Goal: Transaction & Acquisition: Book appointment/travel/reservation

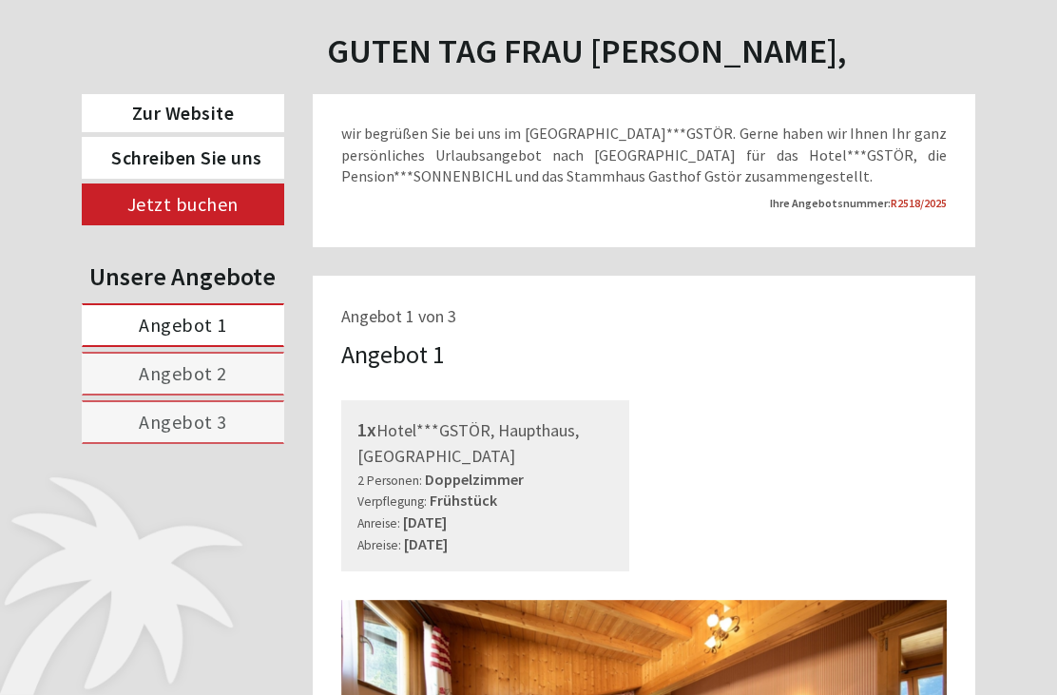
click at [234, 430] on link "Angebot 3" at bounding box center [183, 422] width 203 height 44
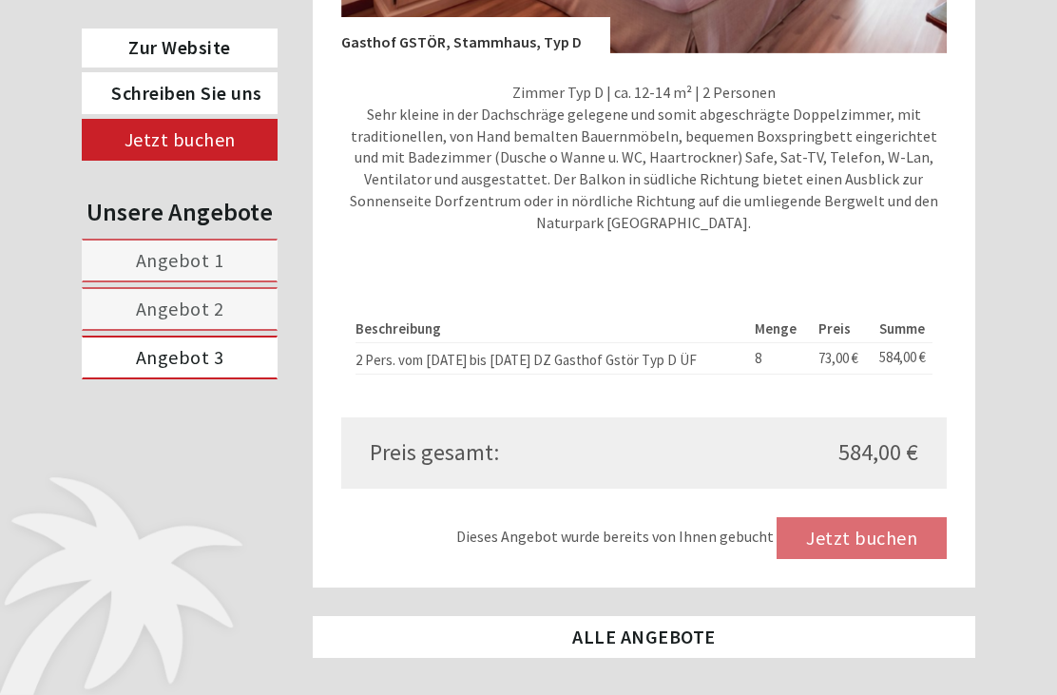
scroll to position [1439, 0]
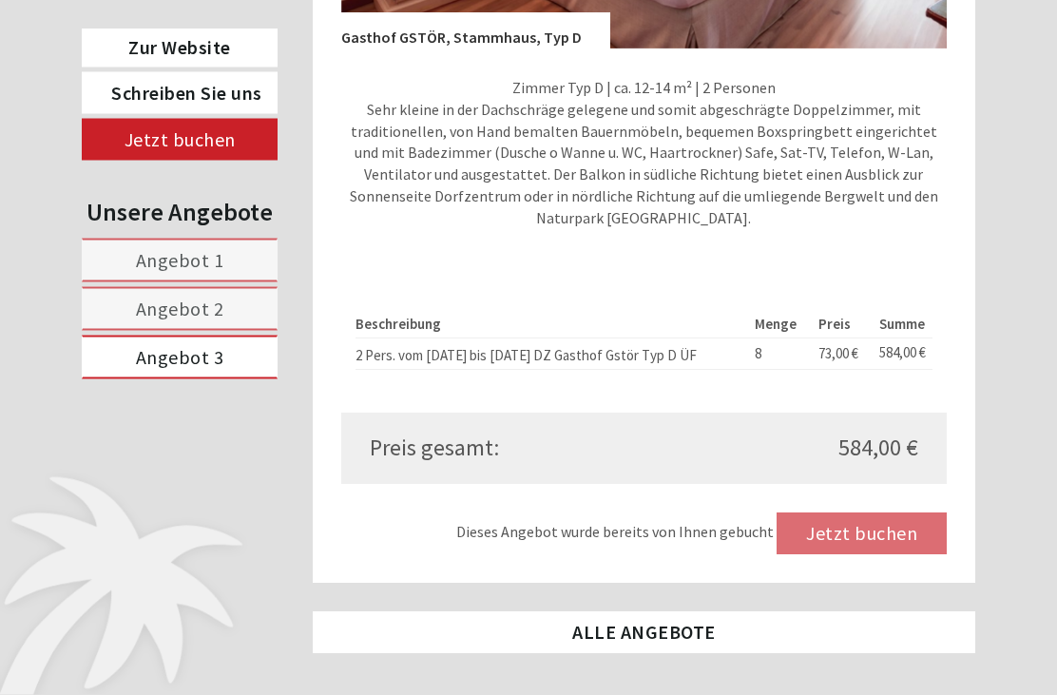
click at [898, 542] on div "Dieses Angebot wurde bereits von Ihnen gebucht Jetzt buchen" at bounding box center [644, 534] width 607 height 42
click at [883, 555] on div "Dieses Angebot wurde bereits von Ihnen gebucht Jetzt buchen" at bounding box center [644, 534] width 607 height 42
click at [889, 539] on div "Dieses Angebot wurde bereits von Ihnen gebucht Jetzt buchen" at bounding box center [644, 534] width 607 height 42
click at [882, 545] on div "Dieses Angebot wurde bereits von Ihnen gebucht Jetzt buchen" at bounding box center [644, 534] width 607 height 42
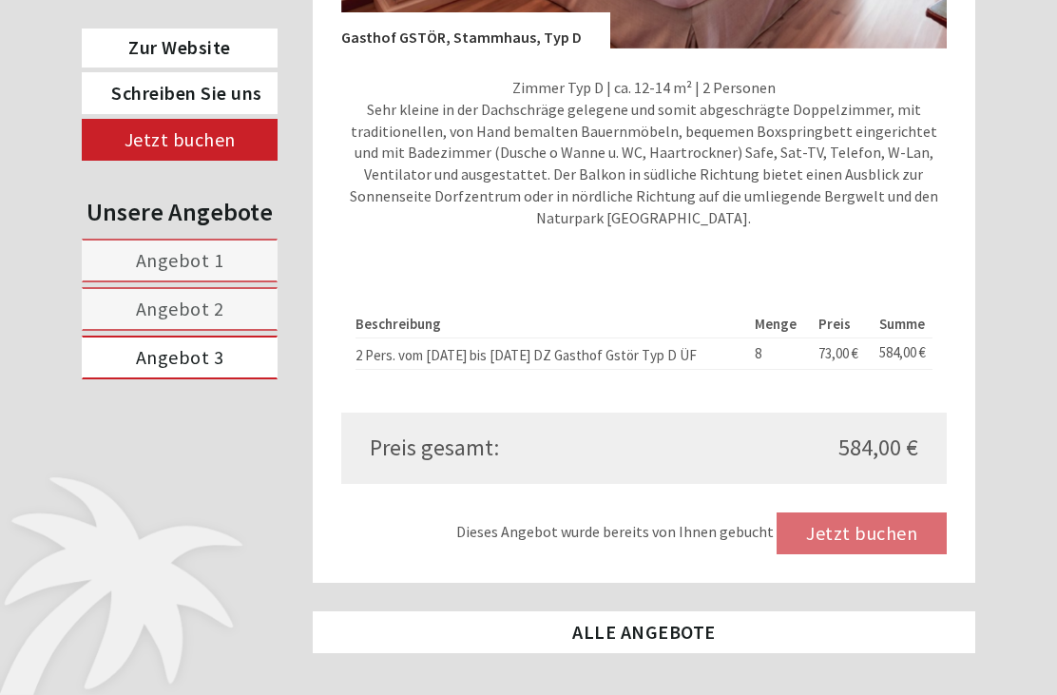
click at [874, 541] on div "Dieses Angebot wurde bereits von Ihnen gebucht Jetzt buchen" at bounding box center [644, 534] width 607 height 42
click at [876, 542] on div "Dieses Angebot wurde bereits von Ihnen gebucht Jetzt buchen" at bounding box center [644, 534] width 607 height 42
click at [880, 539] on div "Dieses Angebot wurde bereits von Ihnen gebucht Jetzt buchen" at bounding box center [644, 534] width 607 height 42
click at [758, 549] on div "Dieses Angebot wurde bereits von Ihnen gebucht Jetzt buchen" at bounding box center [644, 534] width 607 height 42
click at [866, 544] on div "Dieses Angebot wurde bereits von Ihnen gebucht Jetzt buchen" at bounding box center [644, 534] width 607 height 42
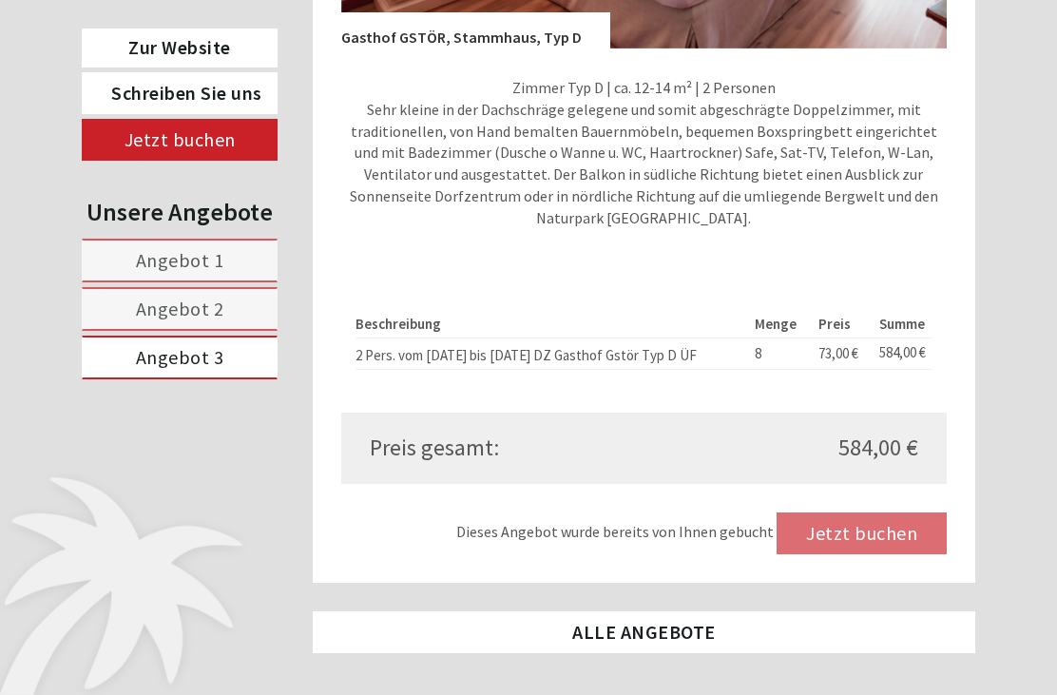
click at [885, 552] on div "Dieses Angebot wurde bereits von Ihnen gebucht Jetzt buchen" at bounding box center [644, 534] width 607 height 42
click at [900, 535] on div "Dieses Angebot wurde bereits von Ihnen gebucht Jetzt buchen" at bounding box center [644, 534] width 607 height 42
click at [489, 67] on div "Zimmer Typ D | ca. 12-14 m² | 2 Personen Sehr kleine in der Dachschräge gelegen…" at bounding box center [644, 157] width 607 height 219
click at [447, 210] on p "Zimmer Typ D | ca. 12-14 m² | 2 Personen Sehr kleine in der Dachschräge gelegen…" at bounding box center [644, 153] width 607 height 152
copy div "Gasthof GSTÖR, Stammhaus, Typ D"
